Goal: Task Accomplishment & Management: Manage account settings

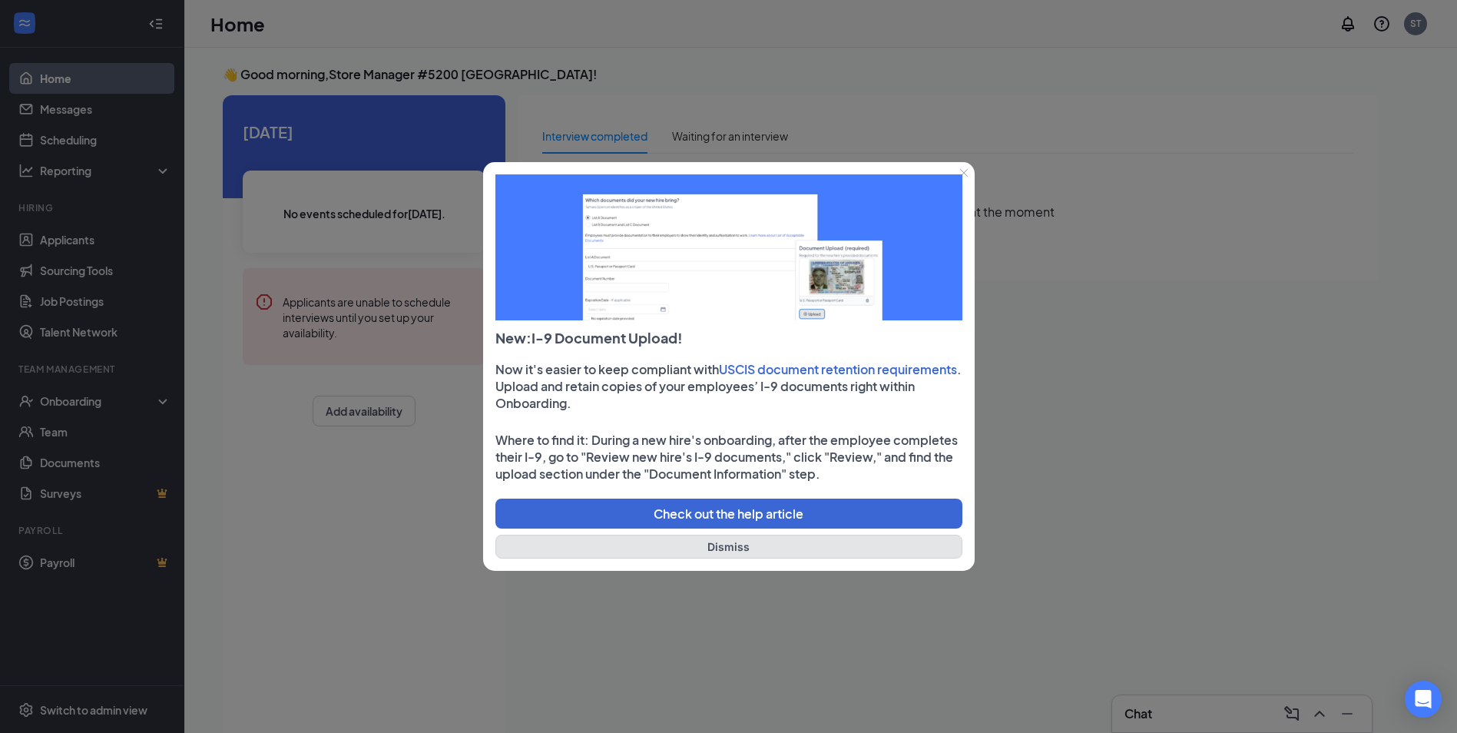
click at [723, 548] on button "Dismiss" at bounding box center [728, 546] width 467 height 24
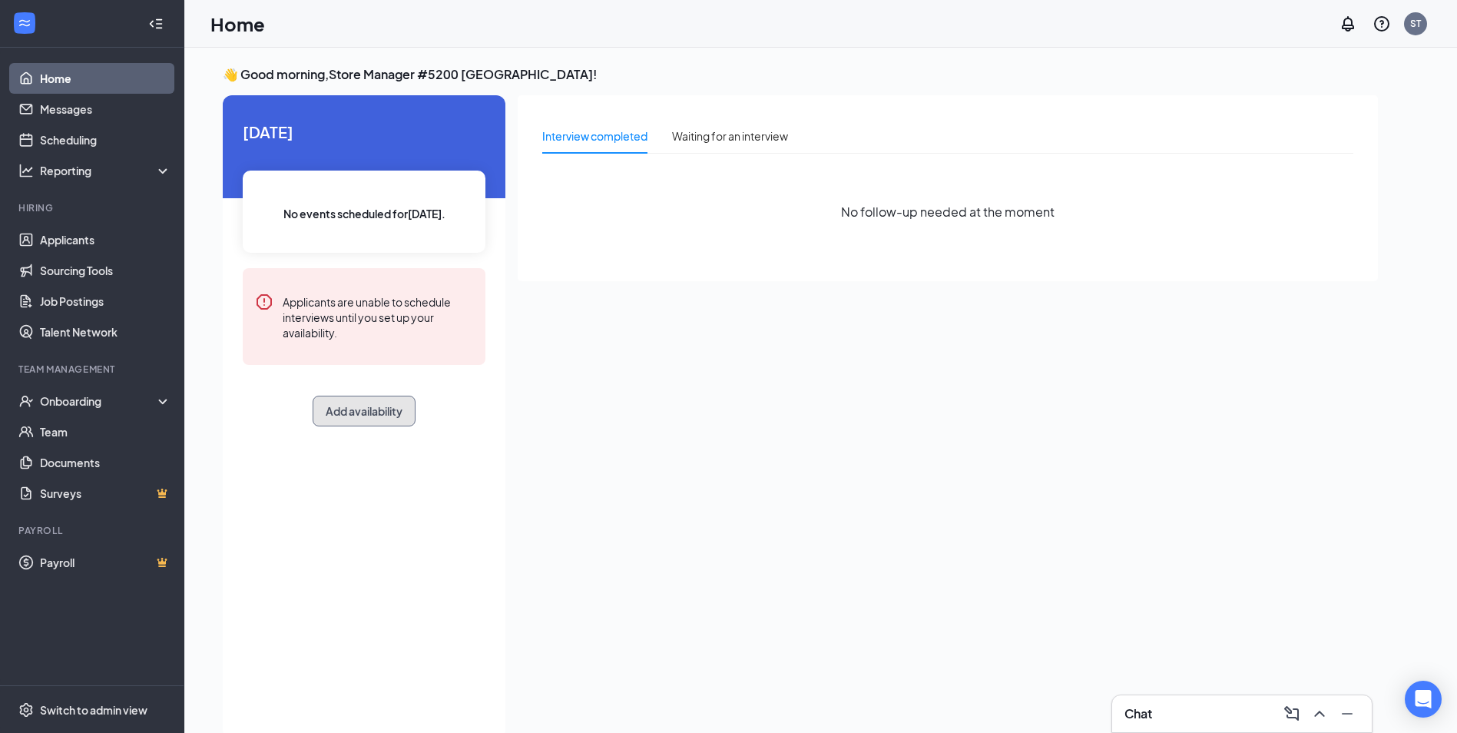
click at [348, 415] on button "Add availability" at bounding box center [364, 410] width 103 height 31
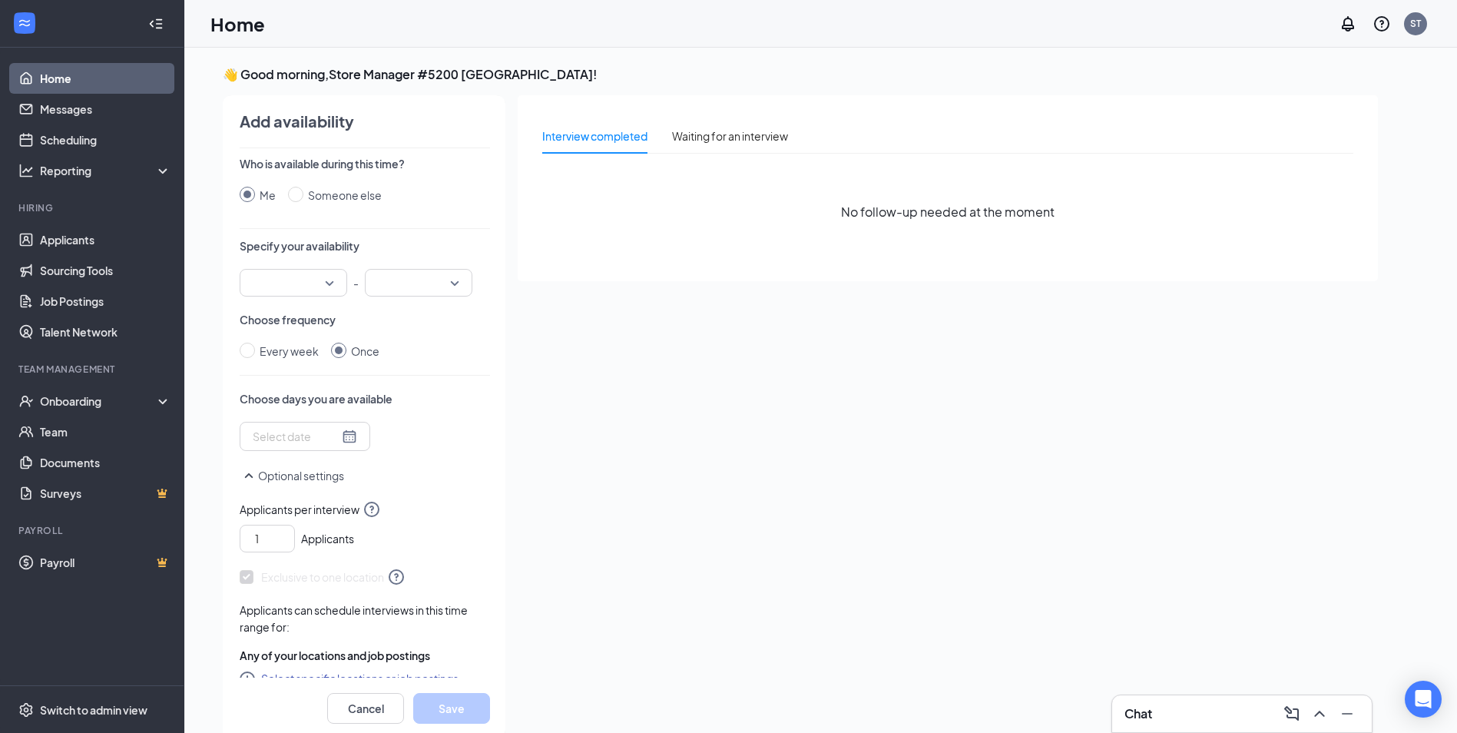
scroll to position [6, 0]
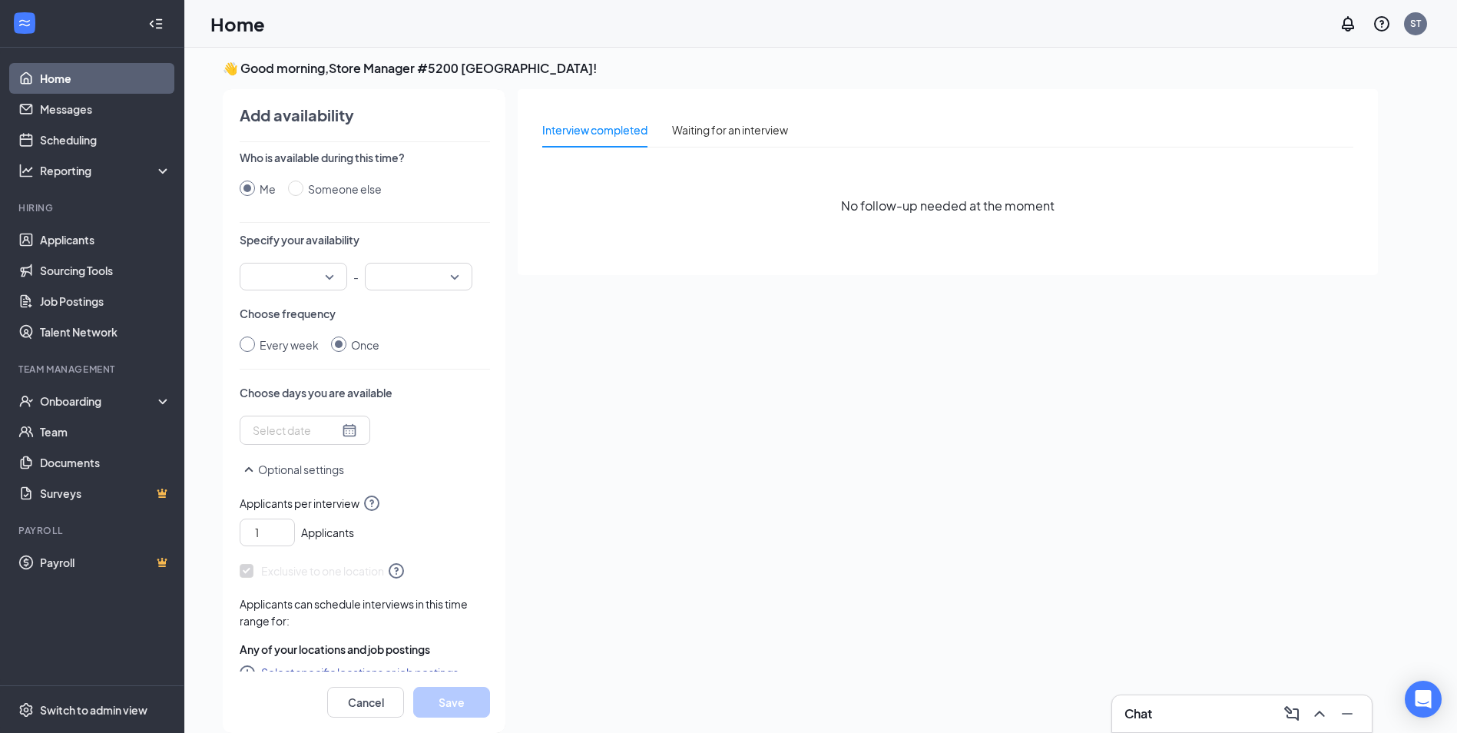
click at [247, 342] on input "Every week" at bounding box center [247, 343] width 15 height 15
radio input "true"
radio input "false"
click at [329, 277] on div at bounding box center [294, 277] width 108 height 28
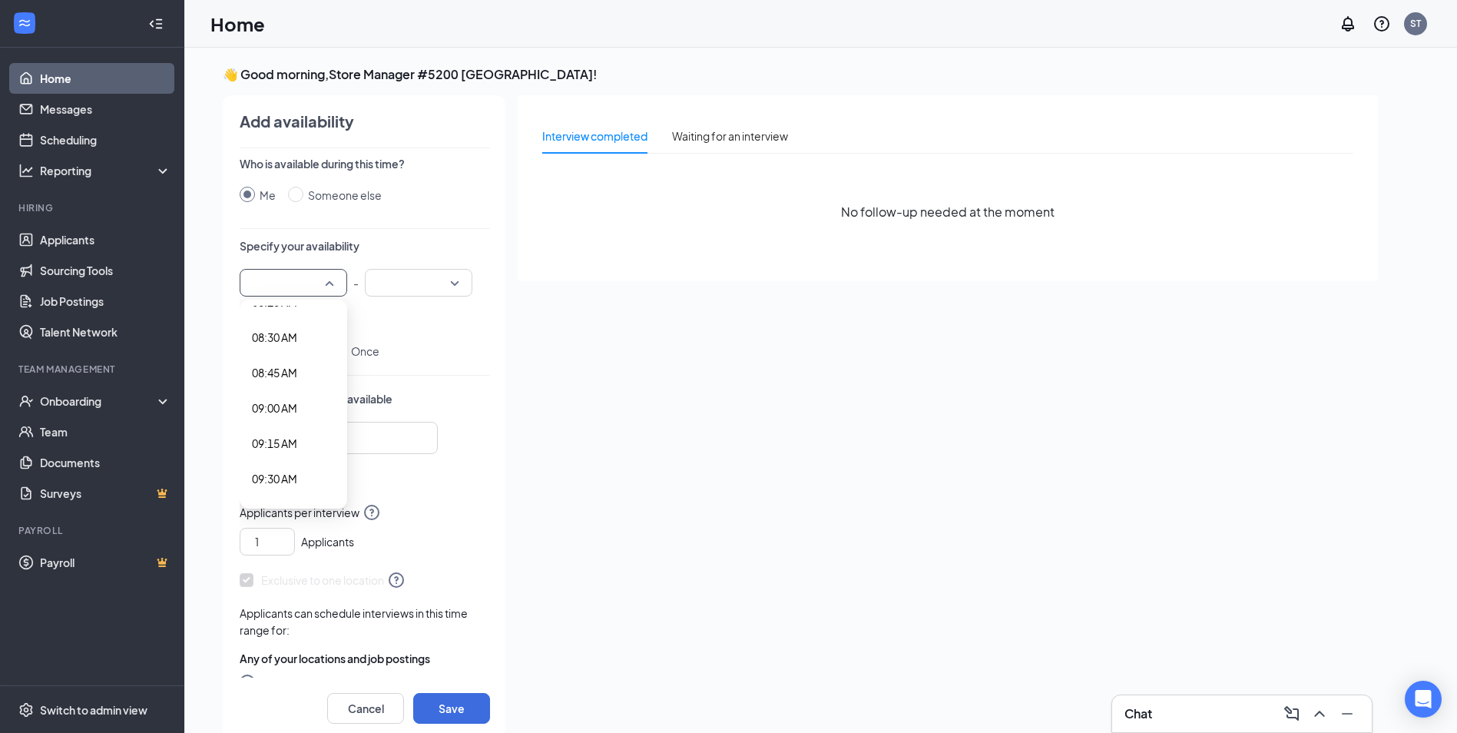
scroll to position [1229, 0]
click at [303, 362] on span "09:00 AM" at bounding box center [293, 366] width 83 height 17
click at [429, 280] on input "search" at bounding box center [413, 283] width 78 height 26
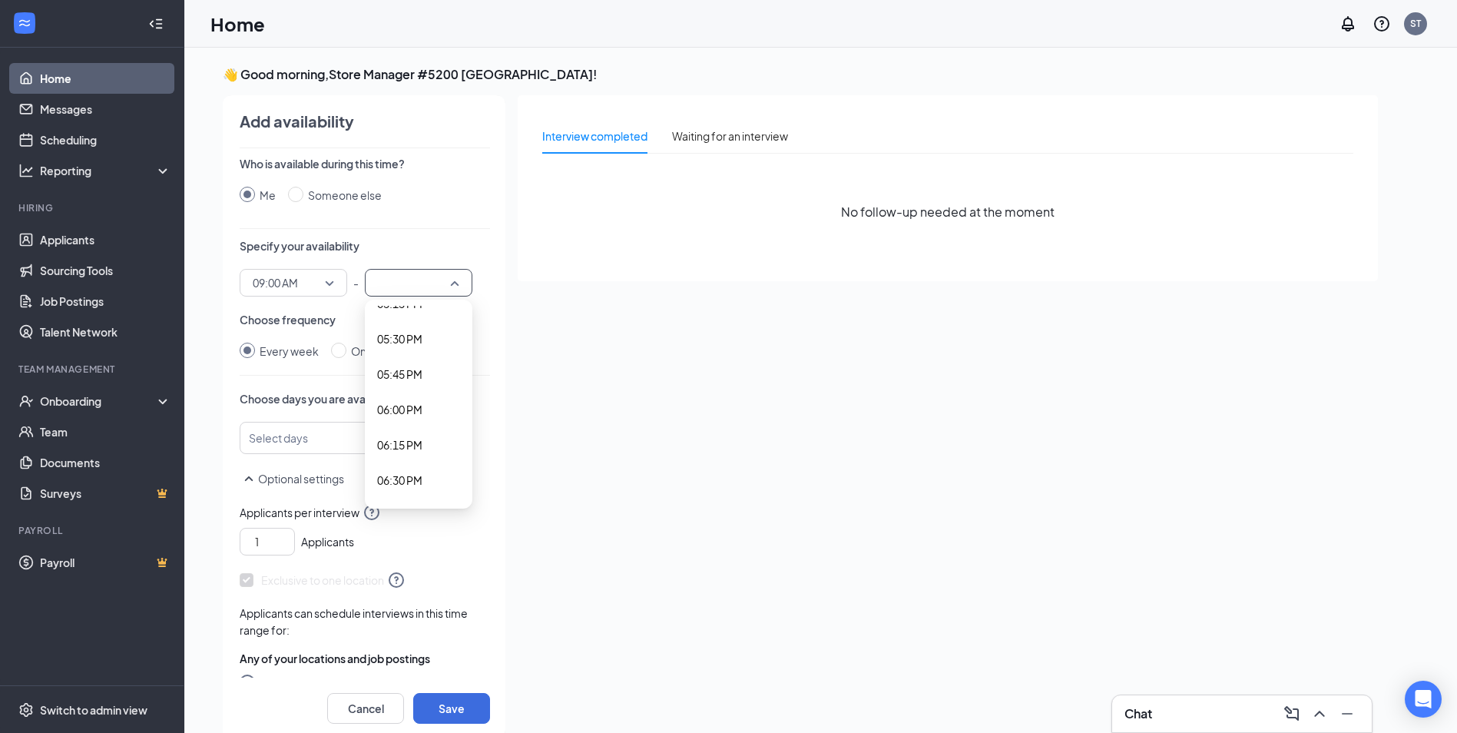
scroll to position [2380, 0]
click at [414, 346] on span "05:00 PM" at bounding box center [399, 344] width 45 height 17
click at [348, 437] on div at bounding box center [331, 437] width 157 height 25
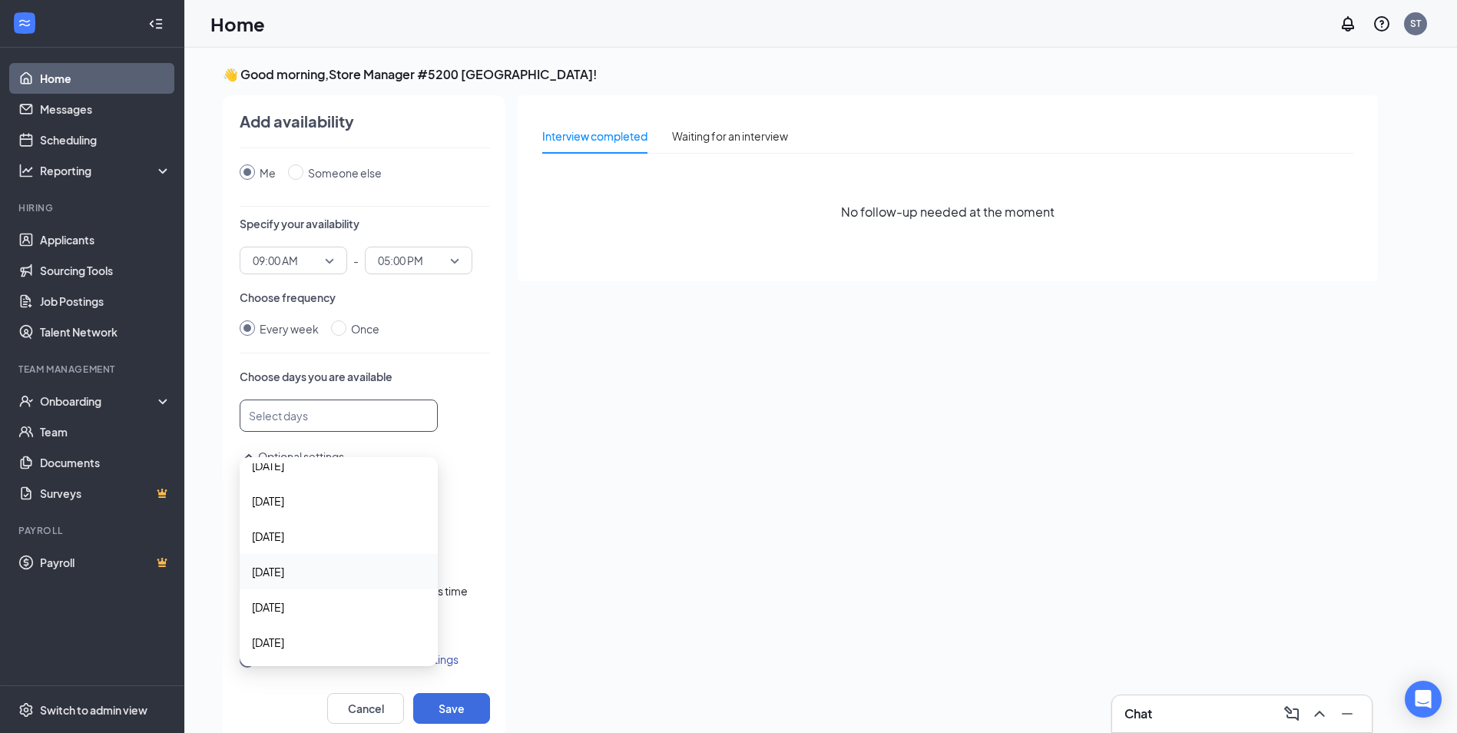
scroll to position [0, 0]
click at [317, 514] on span "[DATE]" at bounding box center [339, 516] width 174 height 17
click at [320, 547] on span "[DATE]" at bounding box center [339, 552] width 174 height 17
click at [325, 590] on span "[DATE]" at bounding box center [339, 589] width 174 height 17
click at [322, 635] on span "[DATE]" at bounding box center [339, 632] width 174 height 17
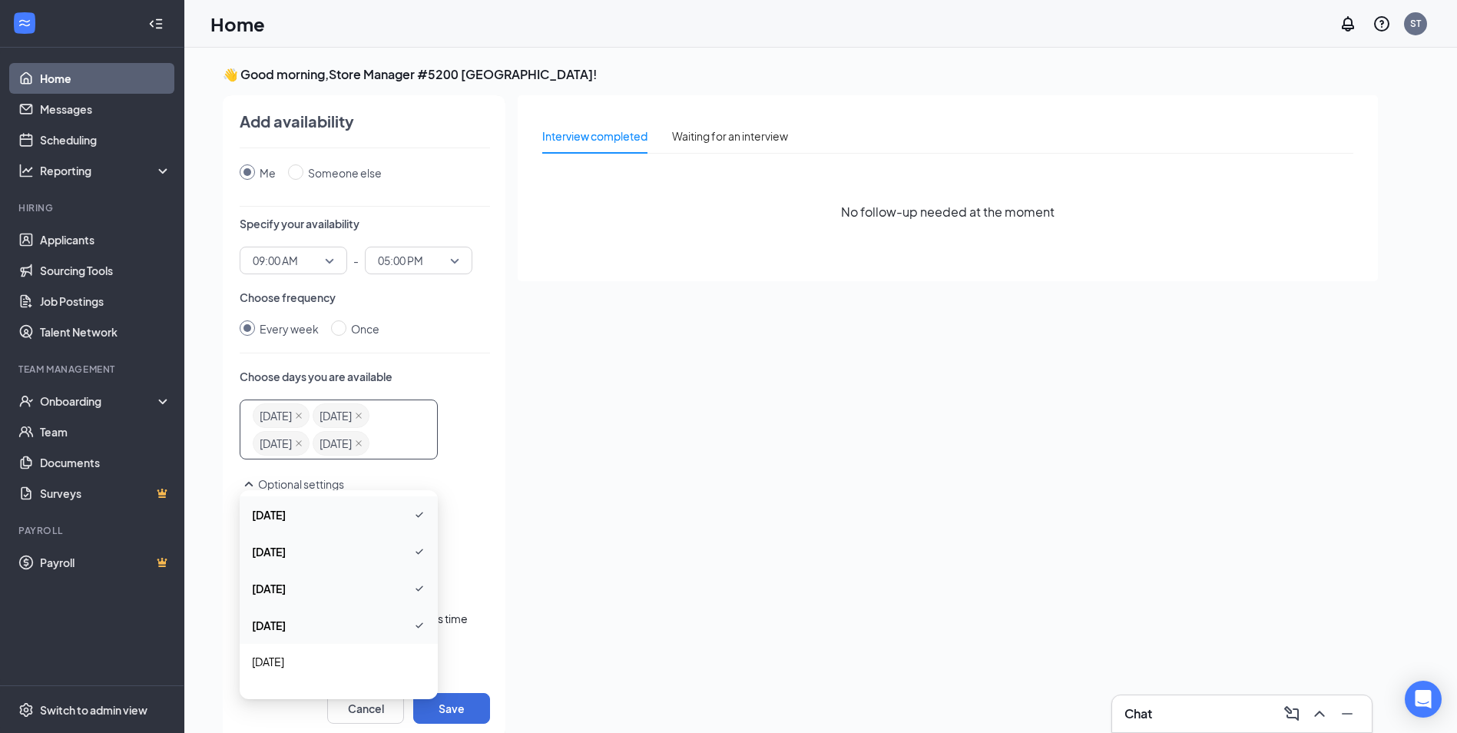
scroll to position [57, 0]
click at [289, 633] on span "[DATE]" at bounding box center [339, 639] width 174 height 17
click at [590, 457] on div "Interview completed Waiting for an interview No follow-up needed at the moment" at bounding box center [948, 412] width 860 height 634
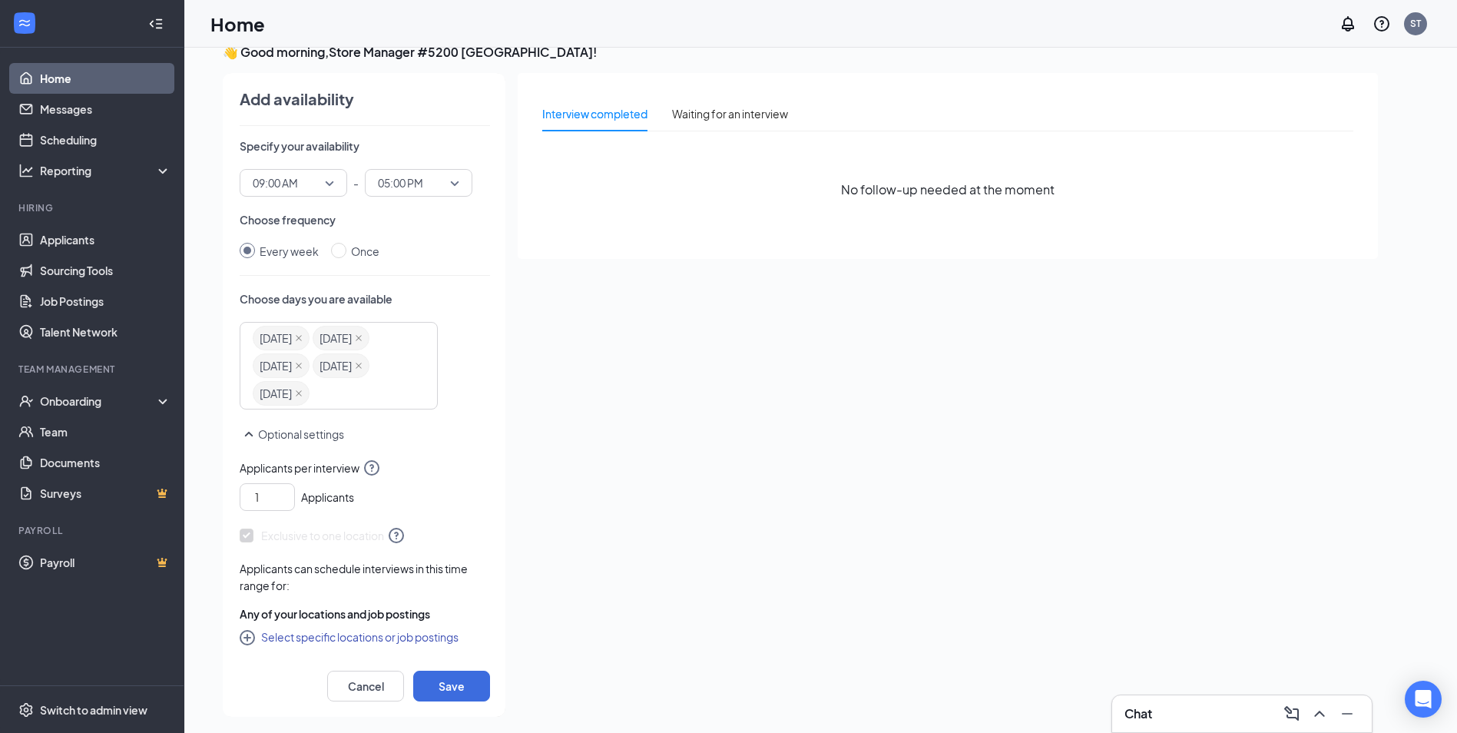
scroll to position [32, 0]
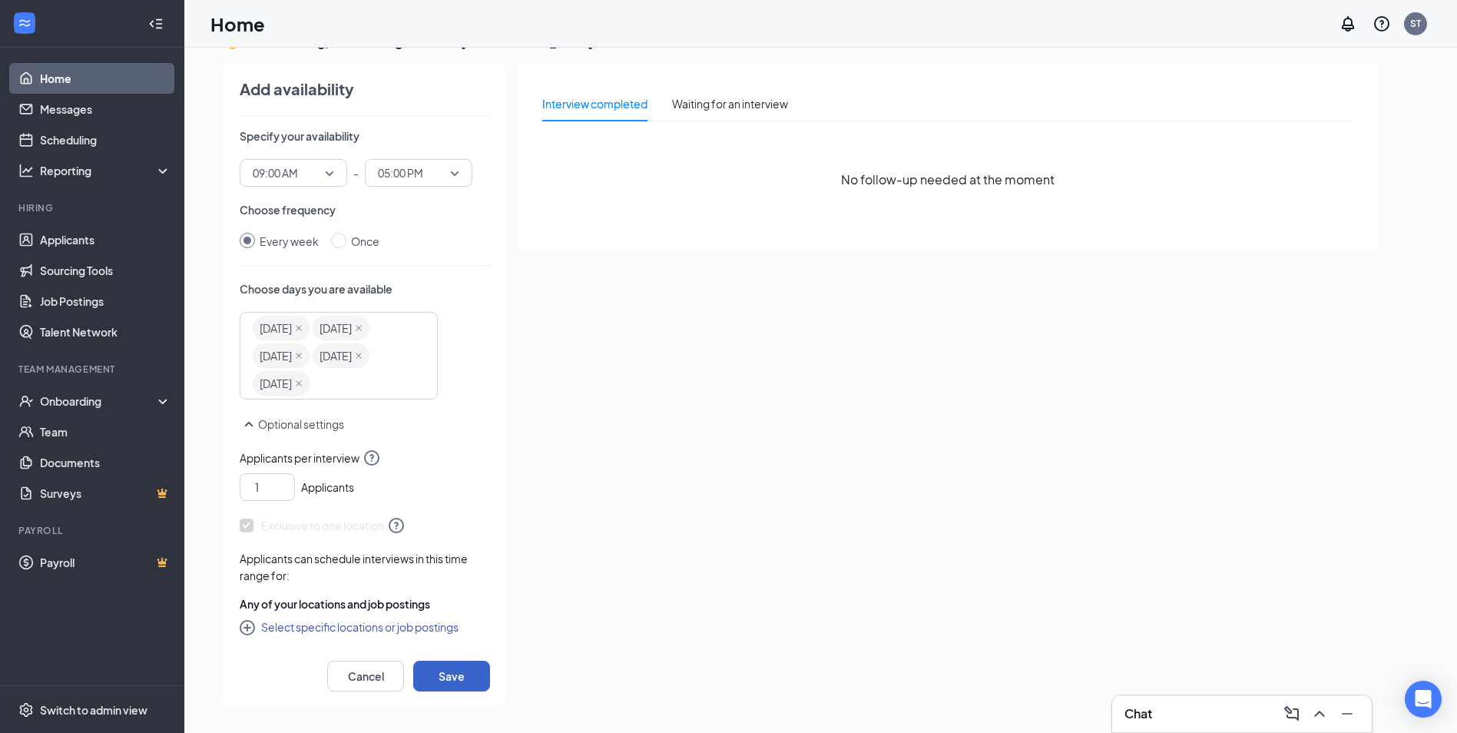
click at [441, 673] on button "Save" at bounding box center [451, 675] width 77 height 31
radio input "false"
radio input "true"
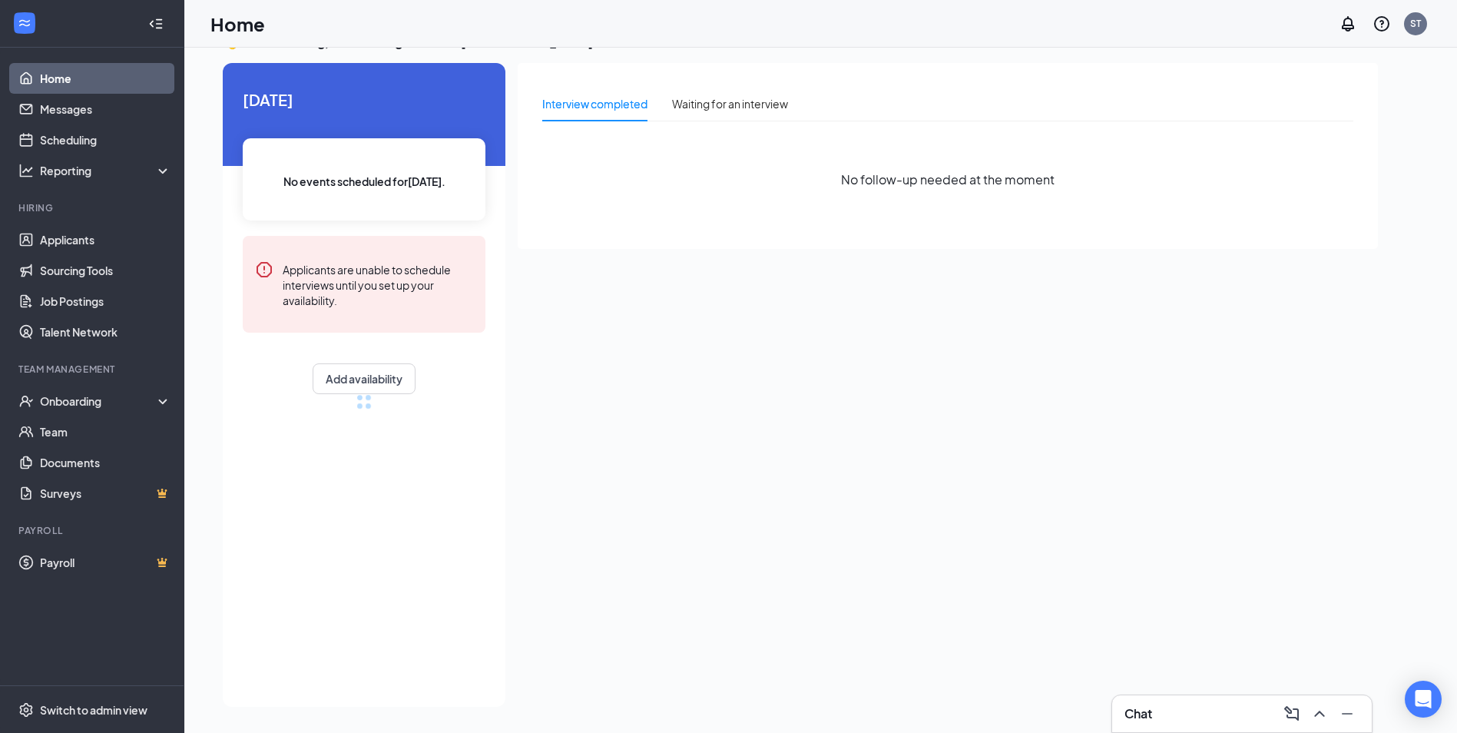
scroll to position [19, 0]
click at [91, 110] on link "Messages" at bounding box center [105, 109] width 131 height 31
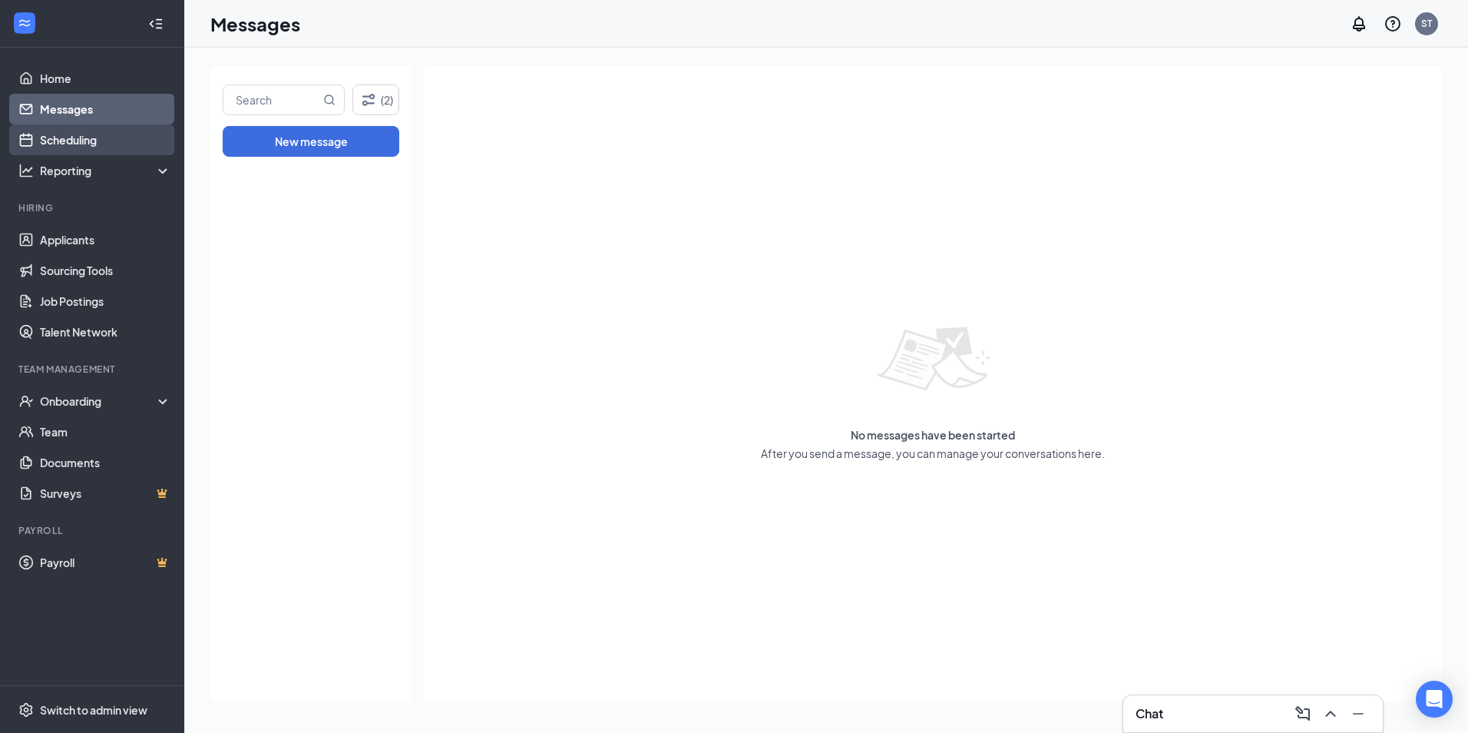
click at [84, 147] on link "Scheduling" at bounding box center [105, 139] width 131 height 31
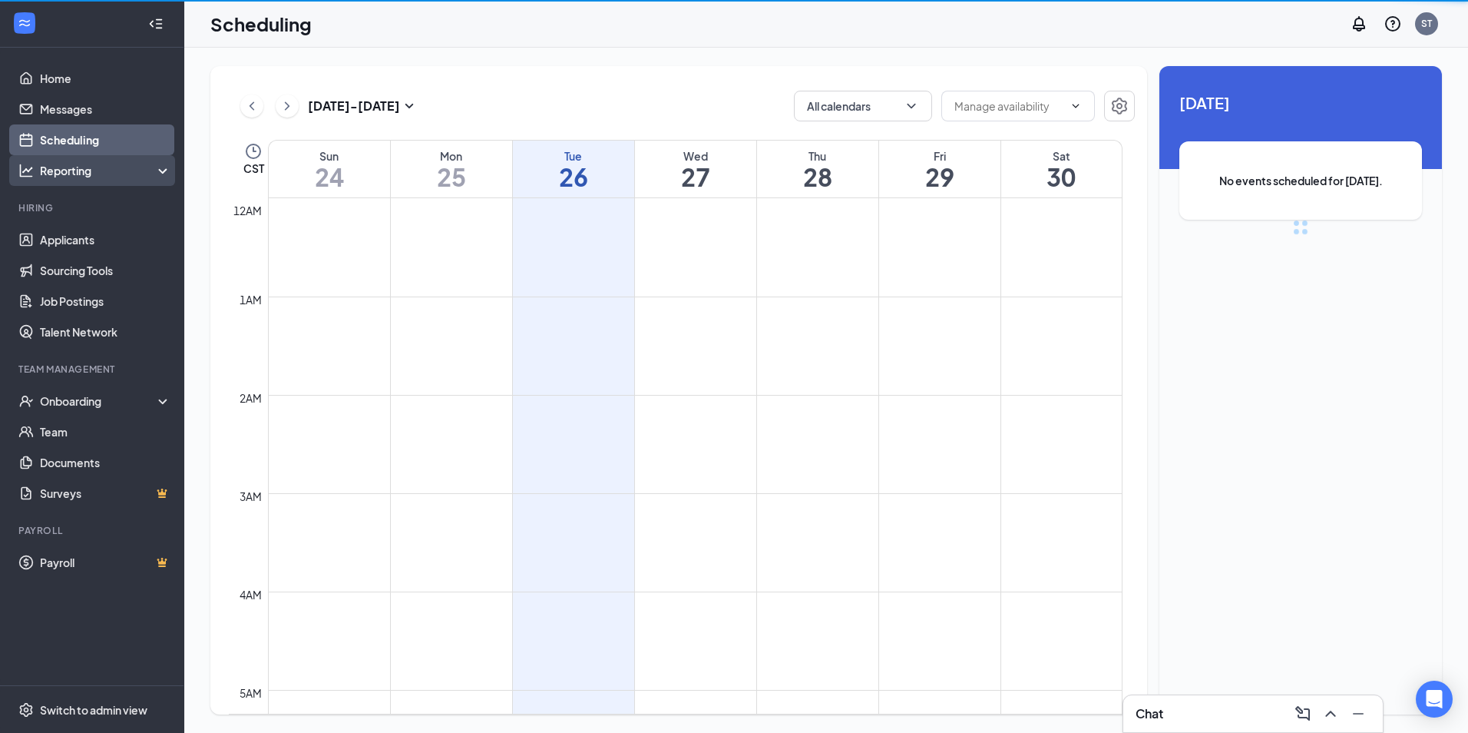
click at [81, 164] on div "Reporting" at bounding box center [106, 170] width 132 height 15
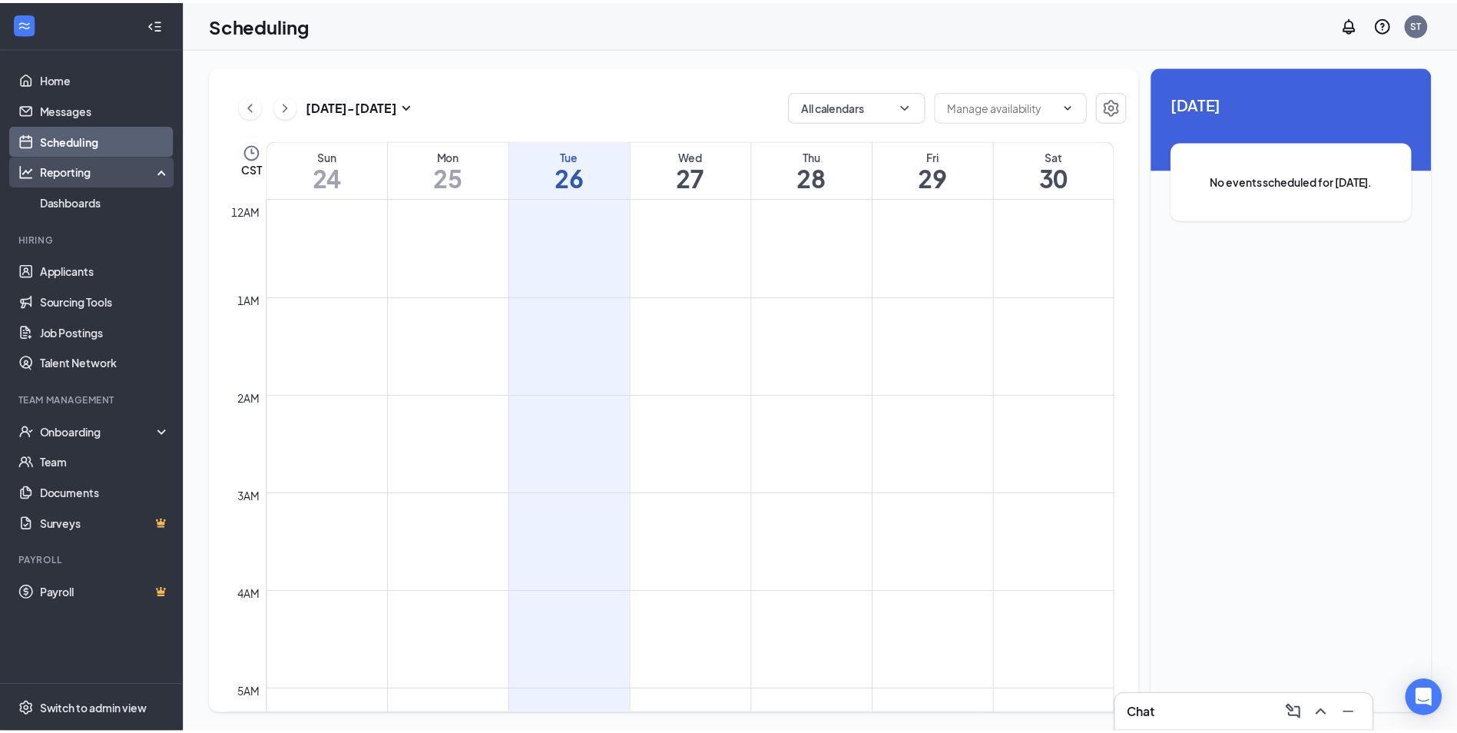
scroll to position [755, 0]
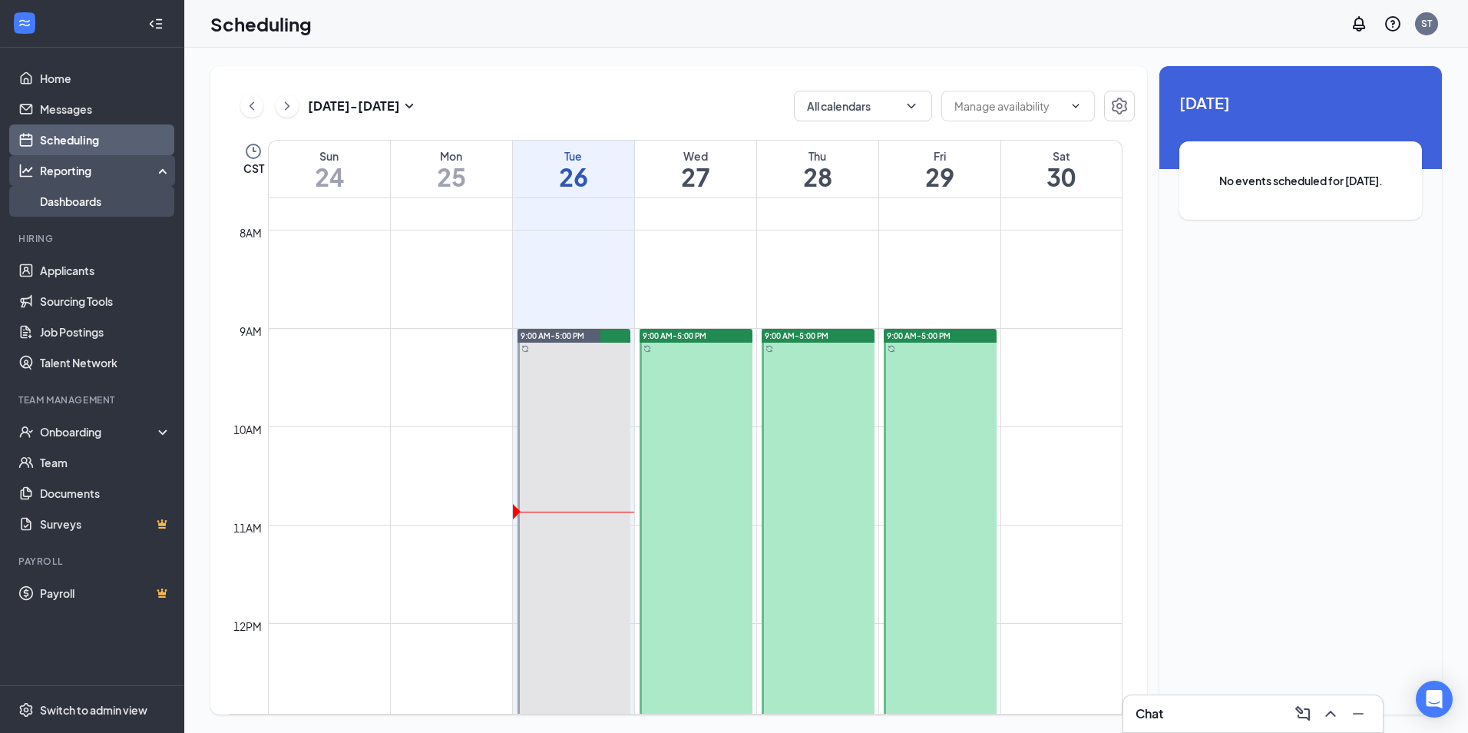
click at [69, 207] on link "Dashboards" at bounding box center [105, 201] width 131 height 31
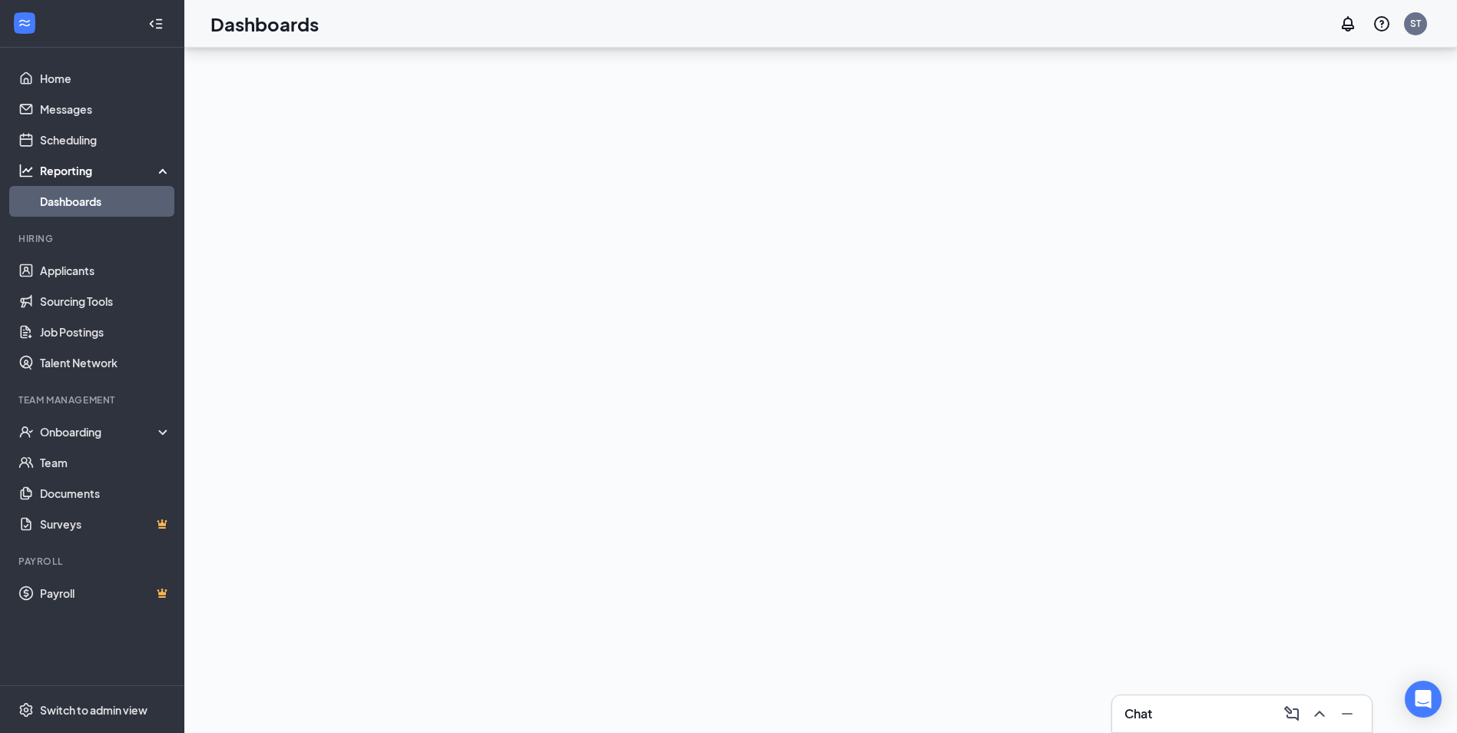
scroll to position [149, 0]
click at [66, 272] on link "Applicants" at bounding box center [105, 270] width 131 height 31
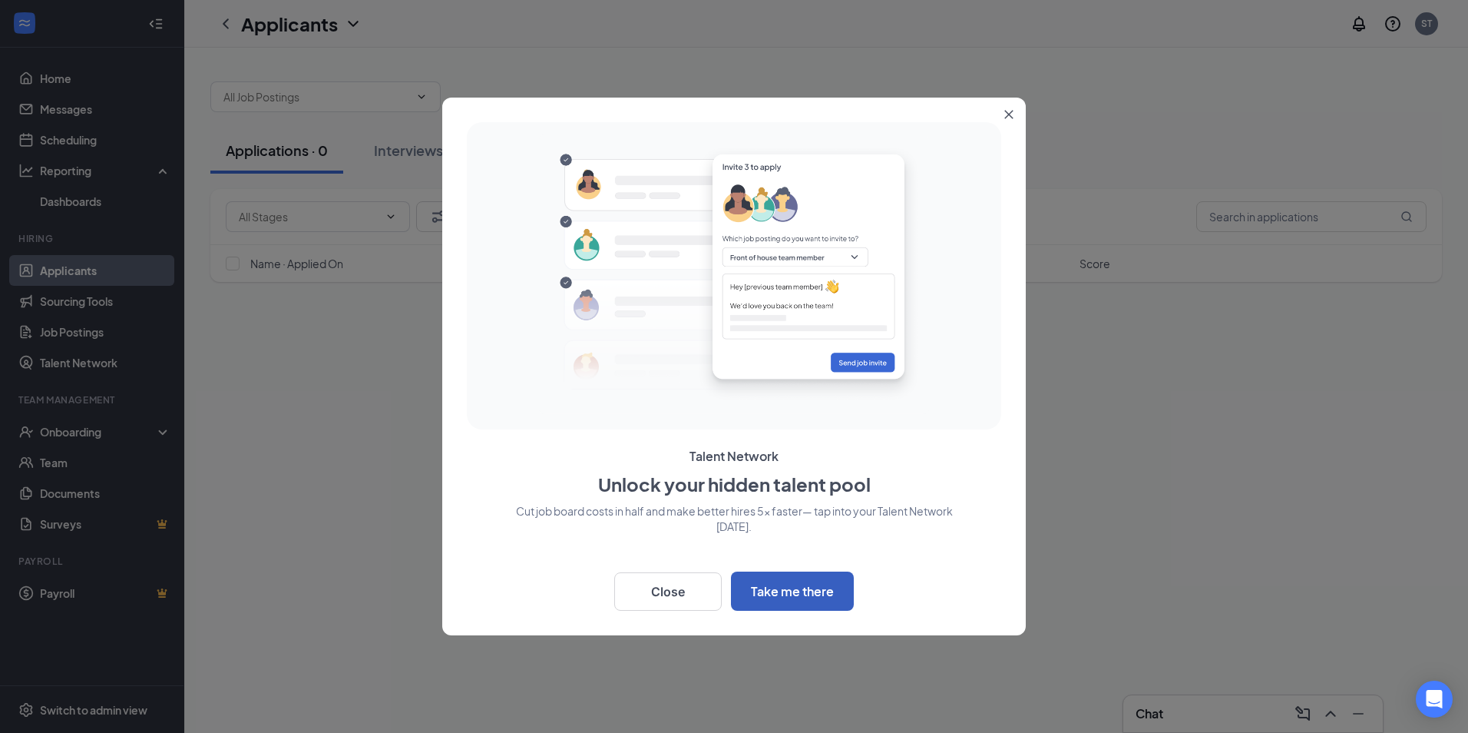
click at [782, 590] on button "Take me there" at bounding box center [792, 590] width 123 height 39
